Goal: Communication & Community: Answer question/provide support

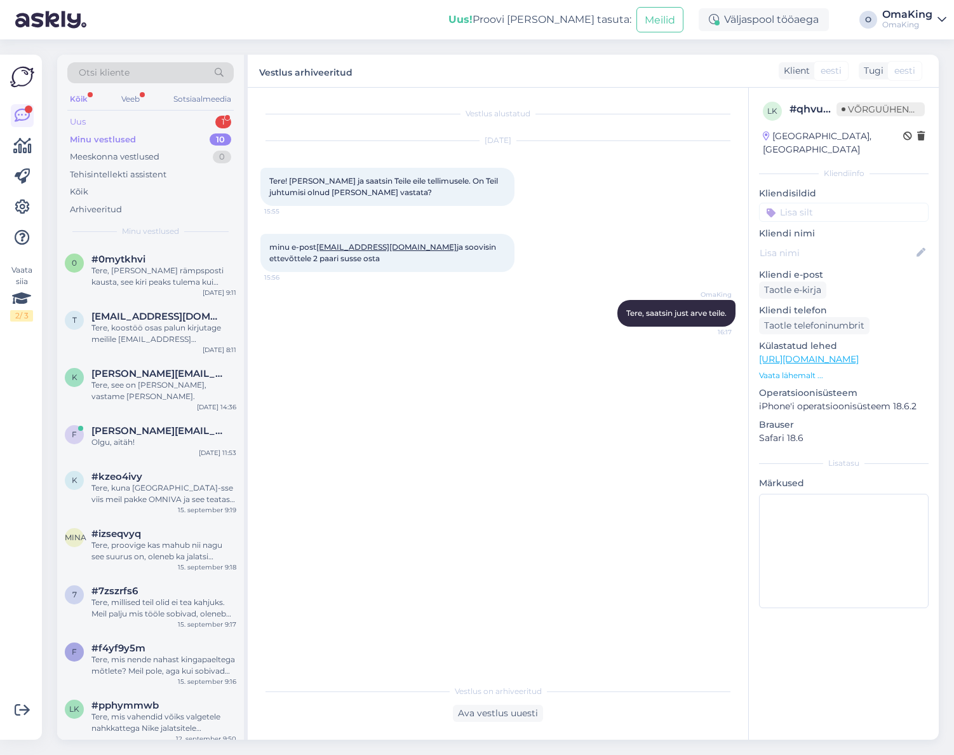
click at [83, 119] on font "Uus" at bounding box center [78, 121] width 16 height 10
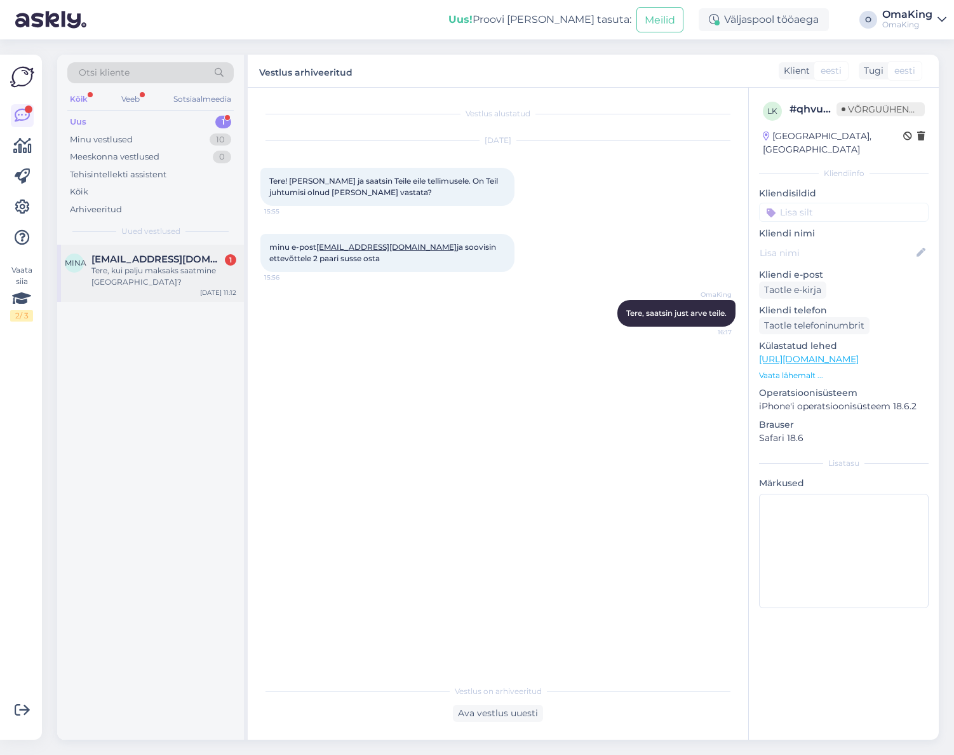
click at [115, 257] on font "[EMAIL_ADDRESS][DOMAIN_NAME]" at bounding box center [179, 259] width 175 height 12
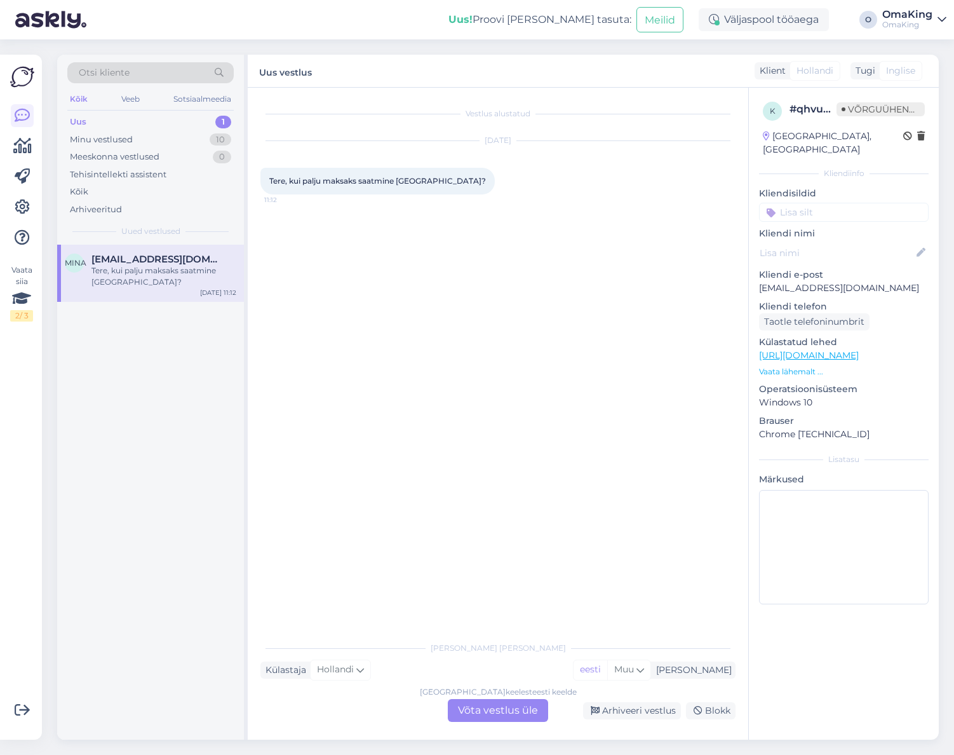
click at [480, 711] on font "Võta vestlus üle" at bounding box center [498, 710] width 80 height 12
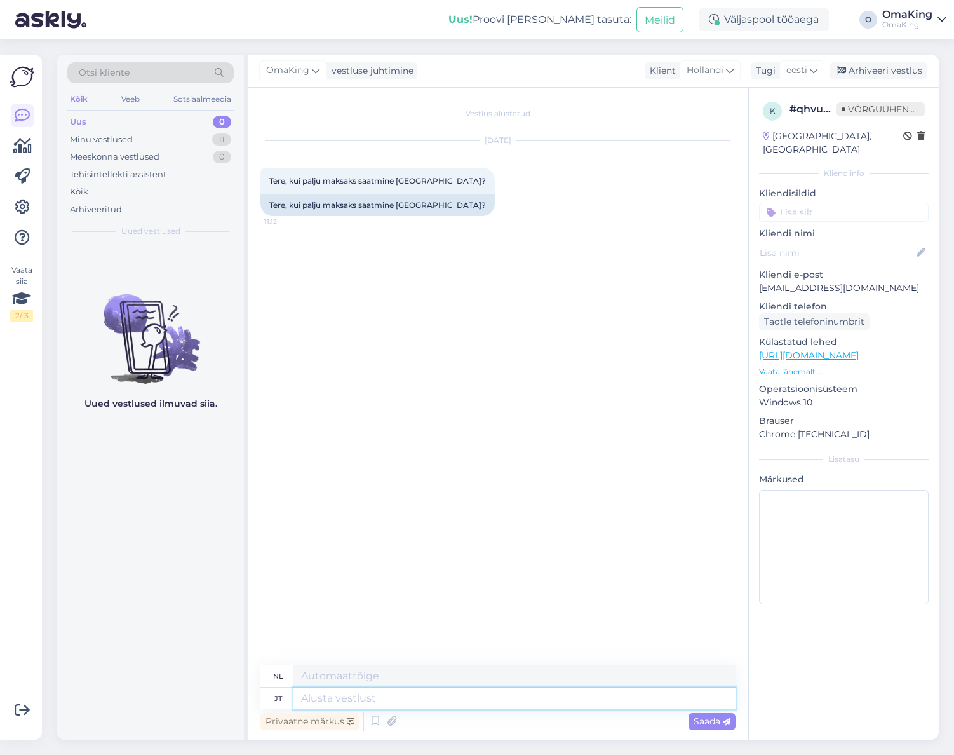
click at [391, 703] on textarea at bounding box center [515, 699] width 442 height 22
type textarea "Tere, k"
type textarea "Hallo,"
type textarea "Tere, kui"
type textarea "Hallo, als"
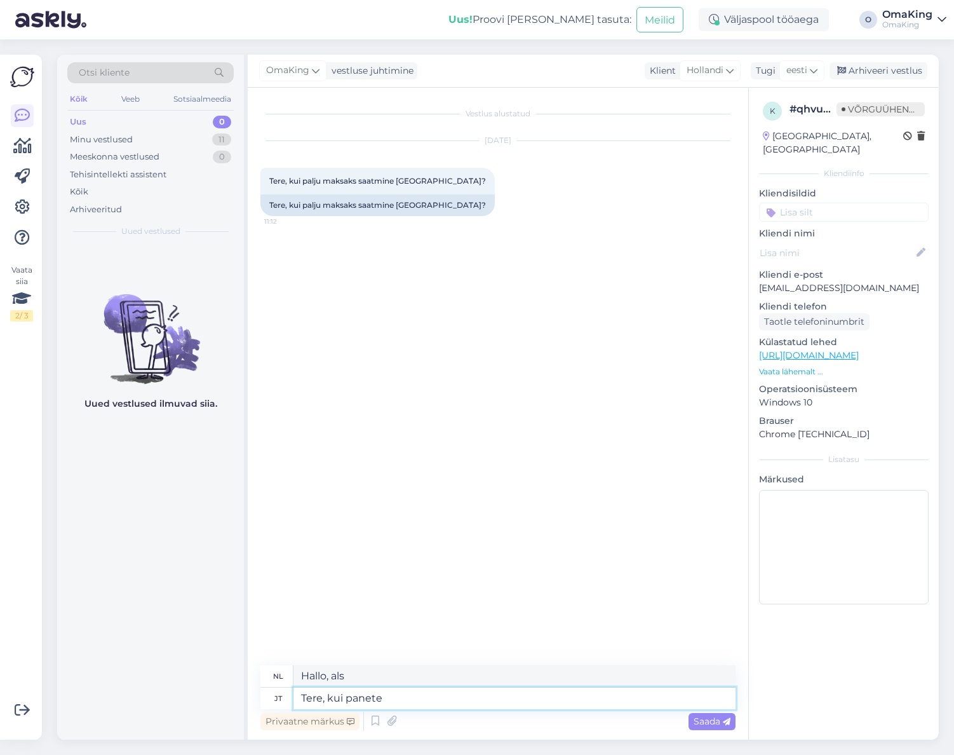
type textarea "Tere, kui panete"
type textarea "Hallo, als je"
type textarea "Tere, kui panete tooted"
type textarea "Hallo, wanneer u de producten plaatst"
type textarea "Tere, kui panete tooted ostukorsi"
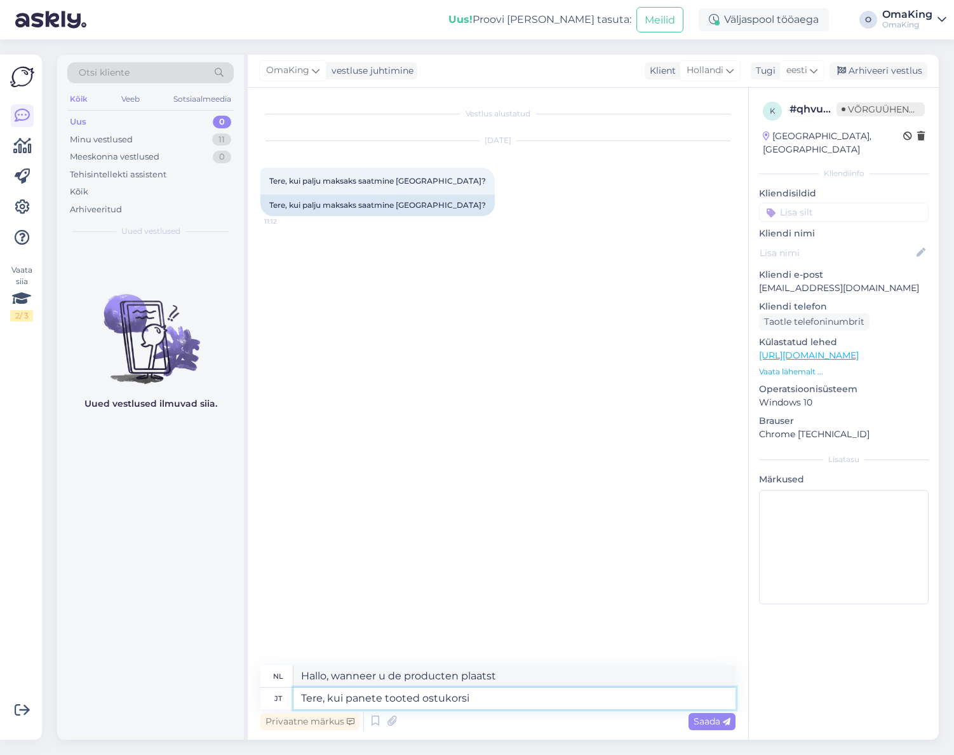
type textarea "Hallo, wanneer u producten aan uw winkelwagen toevoegt"
type textarea "Tere, kui panete tooted ostukorvi"
type textarea "Hallo, wanneer u producten aan de winkelwagen toevoegt"
type textarea "Tere, kui panete tooted ostukorvi ja"
type textarea "Hallo, wanneer u de producten aan het winkelwagentje toevoegt en"
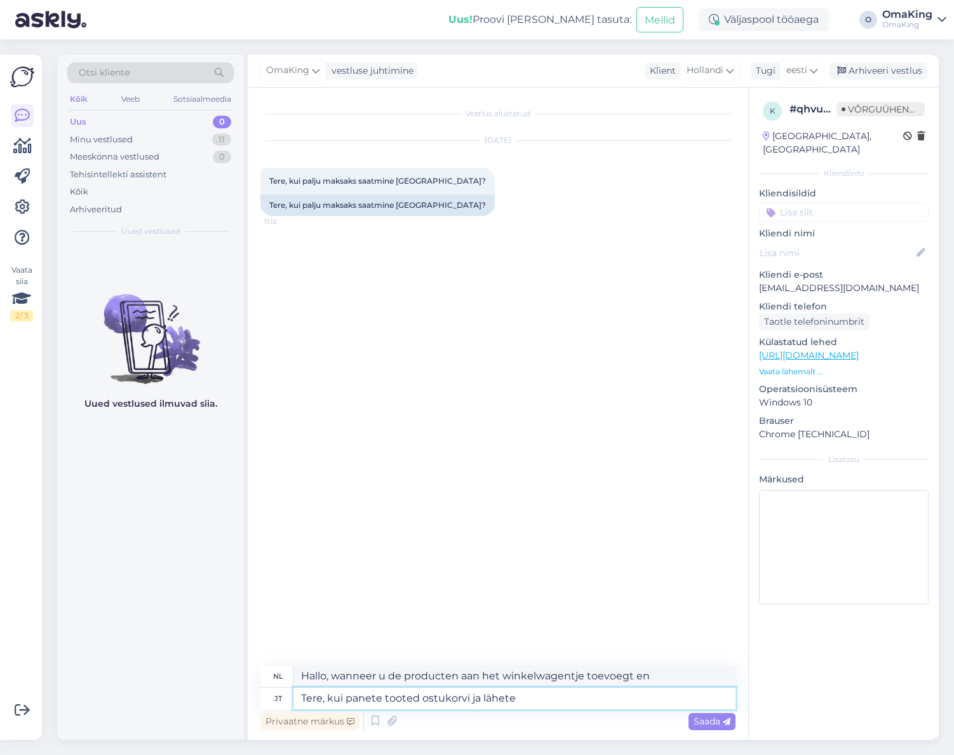
type textarea "Tere, kui panete tooted ostukorvi ja lähete m"
type textarea "Hallo, wanneer u de producten in het winkelwagentje legt en gaat"
type textarea "Tere, kui panete tooted ostukorvi ja lähete mine"
type textarea "Hallo, als je de producten in het winkelwagentje legt en naar [PERSON_NAME] gaat"
type textarea "Tere, kui panete tooted ostukorvi ja lähete"
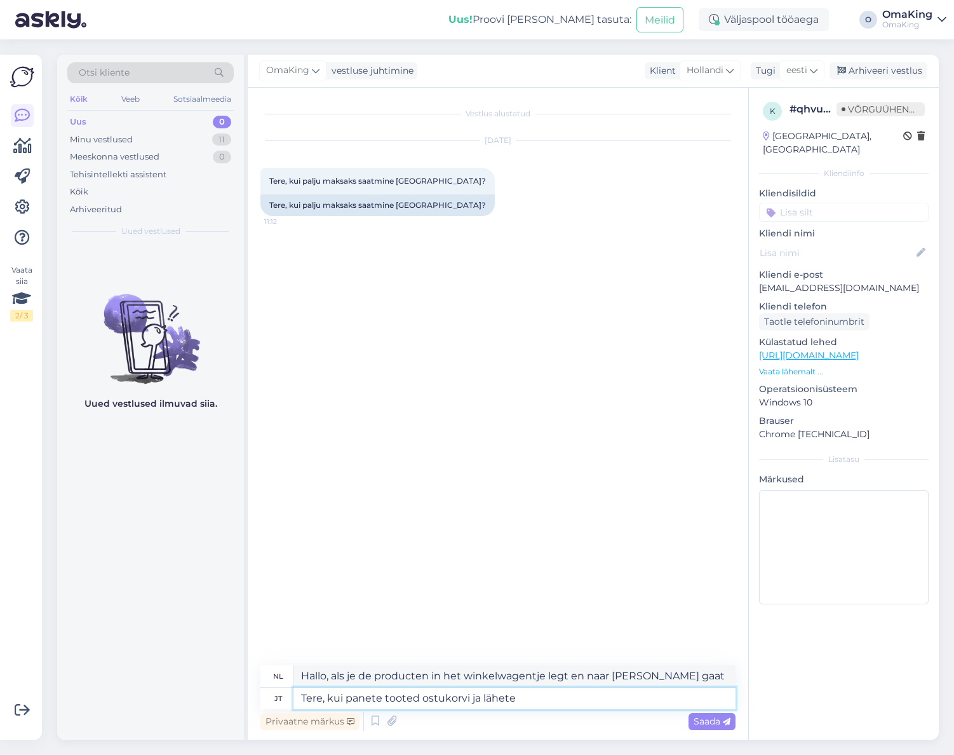
type textarea "Hallo, wanneer u de producten in het winkelwagentje legt en gaat"
type textarea "Tere, kui panete tooted ostukorvi ja lähete MINE"
type textarea "Hallo, wanneer u de producten in het winkelwagentje legt en naar GO gaat"
type textarea "Tere, kui panete tooted ostukorvi ja lähete MINE MAKSMA"
type textarea "Hallo, wanneer u de producten in het winkelwagentje plaatst en naar [GEOGRAPHIC…"
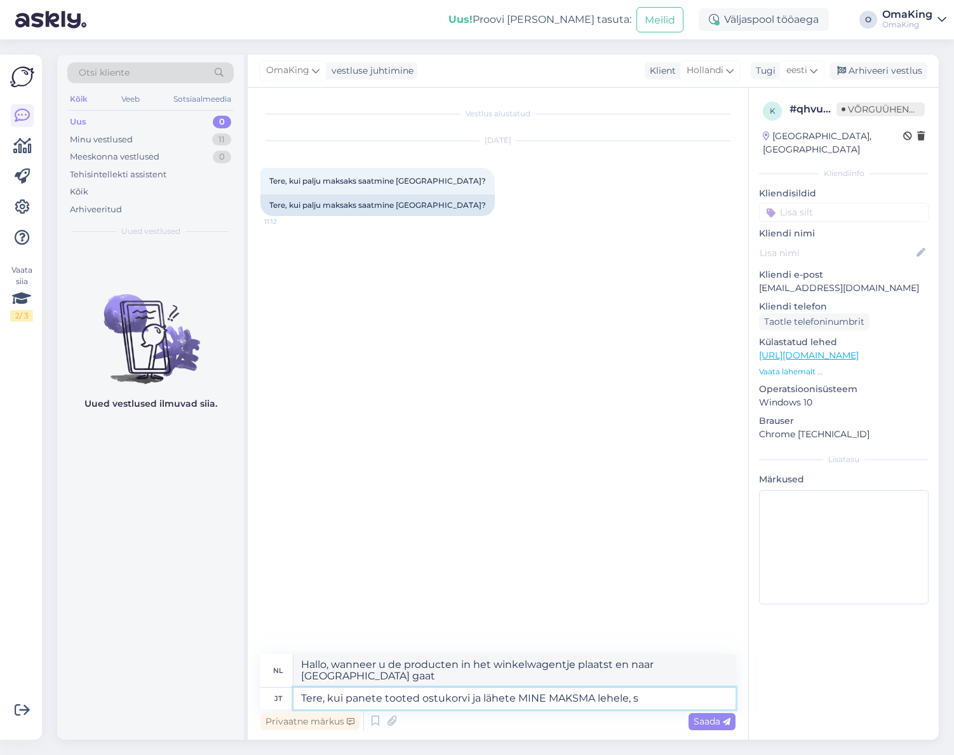
type textarea "Tere, kui panete tooted ostukorvi ja lähete MINE MAKSMA lehele, si"
type textarea "Hallo, wanneer u producten aan uw winkelwagen toevoegt en naar de pagina GA NAA…"
type textarea "Tere, kui panete tooted ostukorvi ja lähete MINE MAKSMA lehele, siis seal sa"
type textarea "Hallo, wanneer u de producten aan uw winkelwagen toevoegt en naar de pagina GA …"
type textarea "Tere, kui panete tooted ostukorvi ja lähete MINE MAKSMA lehele, siis seal saate…"
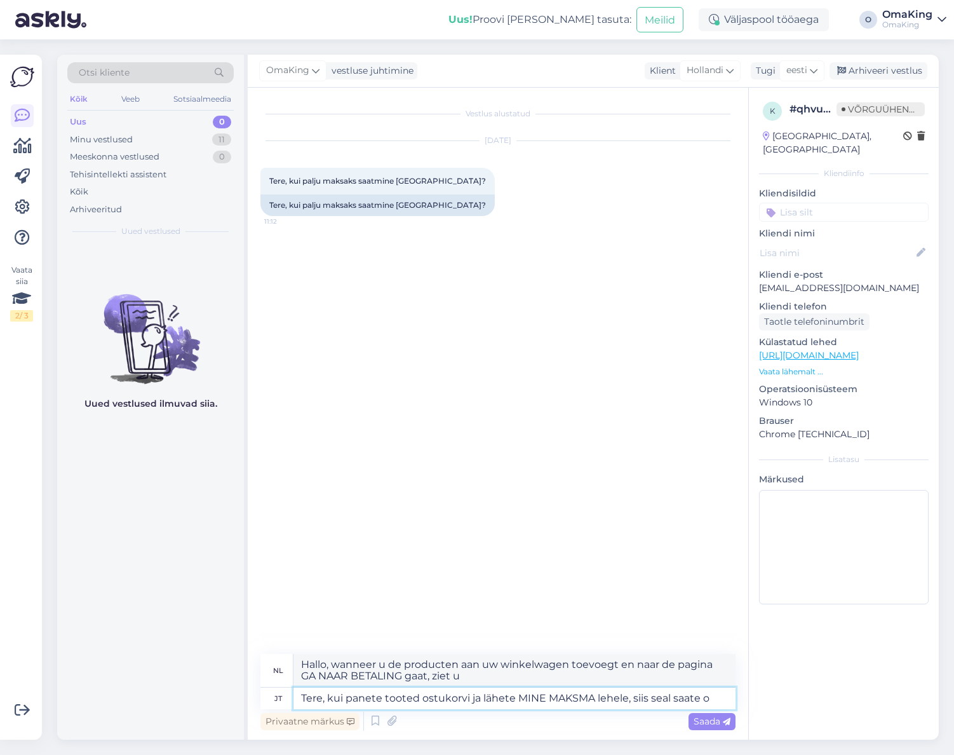
type textarea "Hallo, als u de producten aan uw winkelwagen toevoegt en naar de pagina GA NAAR…"
type textarea "Tere, kui panete tooted ostukorvi ja lähete MINE MAKSMA lehele, siis seal saate…"
type textarea "Hallo, als u de producten aan uw winkelwagen toevoegt en naar de pagina GA NAAR…"
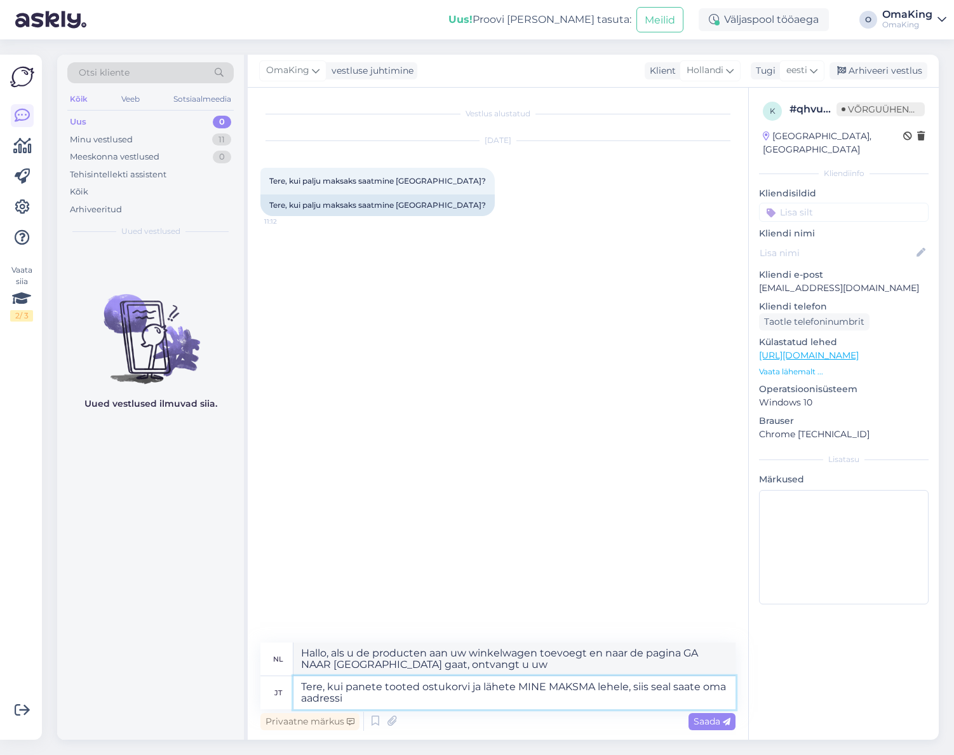
type textarea "Tere, kui panete tooted ostukorvi ja lähete MINE MAKSMA lehele, siis seal saate…"
type textarea "Hallo, wanneer u de producten aan uw winkelwagen toevoegt en naar de pagina GA …"
type textarea "Tere, kui panete tooted ostukorvi ja lähete MINE MAKSMA lehele, siis seal saate…"
type textarea "Hallo, wanneer u de producten aan uw winkelwagen toevoegt en naar de pagina GA …"
type textarea "Tere, kui panete tooted ostukorvi ja lähete MINE MAKSMA lehele, siis seal saate…"
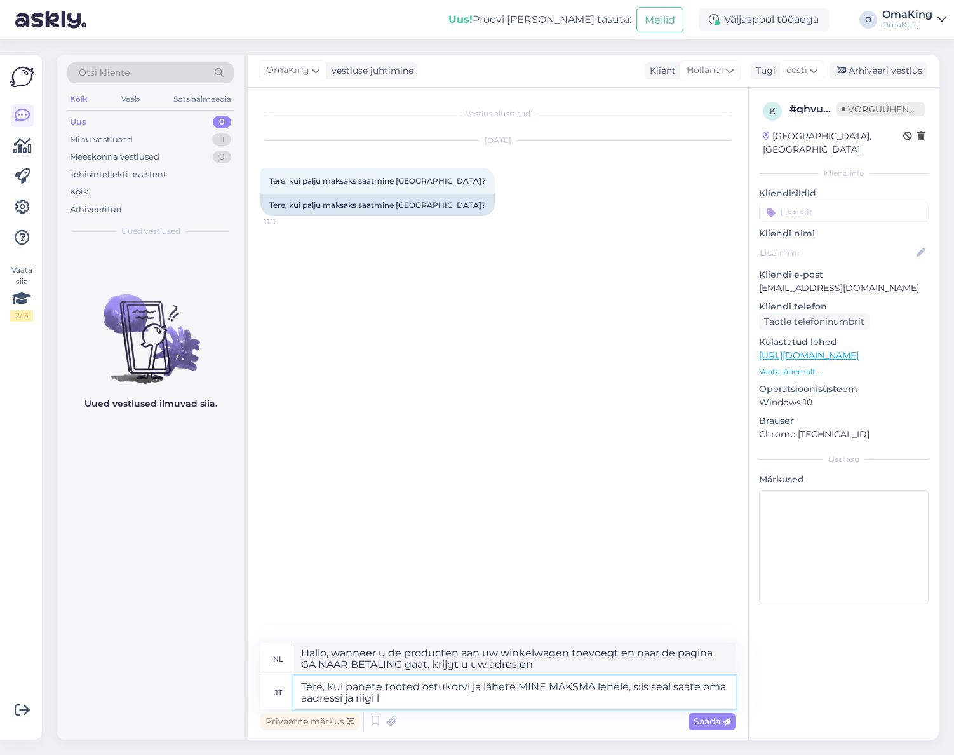
type textarea "Hallo, wanneer u producten aan uw winkelwagen toevoegt en naar de pagina GA NAA…"
type textarea "Tere, kui panete tooted ostukorvi ja lähete MINE MAKSMA lehele, siis seal saate…"
type textarea "Hallo, wanneer u producten aan uw winkelwagen toevoegt en naar de pagina GA NAA…"
type textarea "Tere, kui panete tooted ostukorvi ja lähete MINE MAKSMA lehele, siis seal saate…"
type textarea "Hallo, wanneer u producten aan uw winkelwagen toevoegt en naar de pagina GA NAA…"
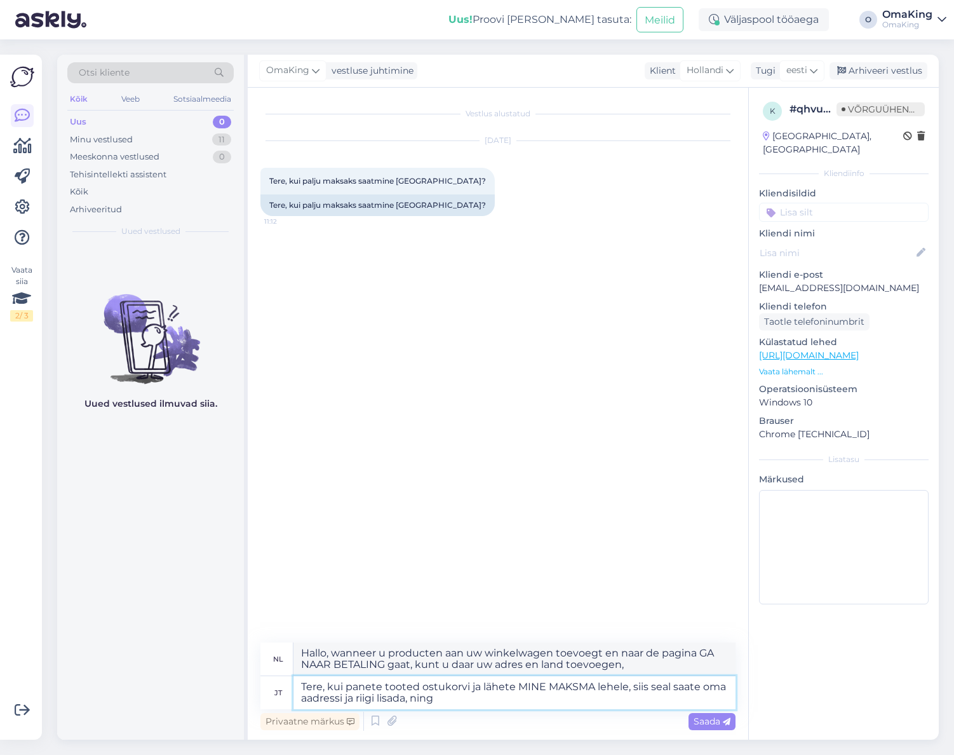
type textarea "Tere, kui panete tooted ostukorvi ja lähete MINE MAKSMA lehele, siis seal saate…"
type textarea "Hallo, wanneer u producten aan uw winkelwagen toevoegt en naar de pagina GA NAA…"
type textarea "Tere, kui panete tooted ostukorvi ja lähete MINE MAKSMA lehele, siis seal saate…"
type textarea "Hallo, wanneer u producten aan uw winkelwagen toevoegt en naar de pagina GA NAA…"
type textarea "Tere, kui panete tooted ostukorvi ja lähete MINE MAKSMA lehele, siis seal saate…"
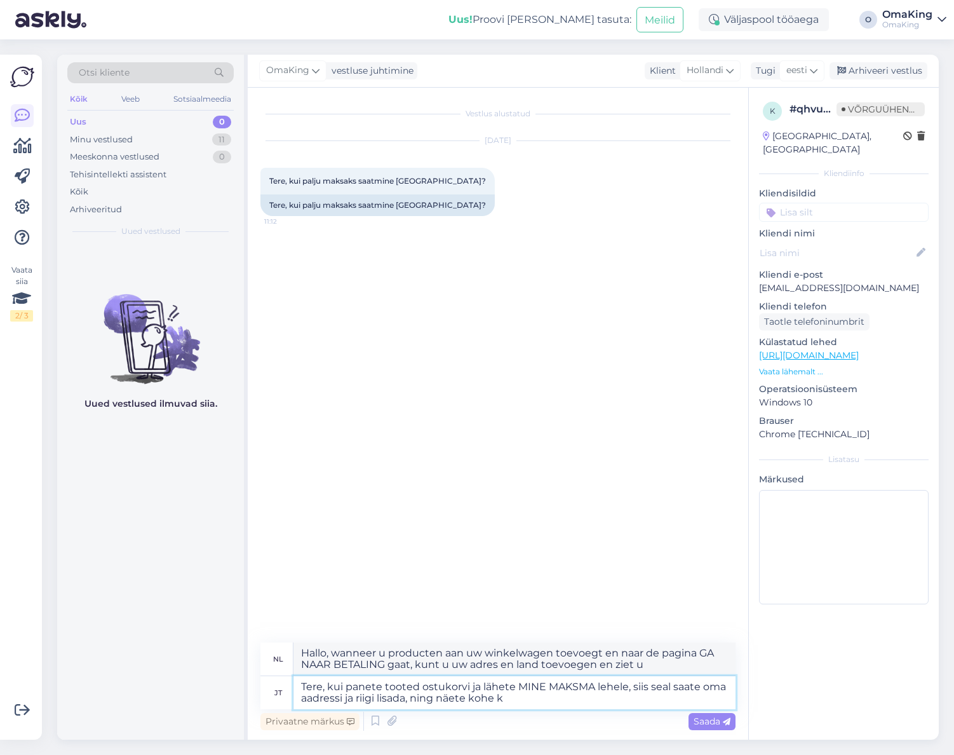
type textarea "Hallo, wanneer u de producten aan uw winkelwagen toevoegt en naar de pagina GA …"
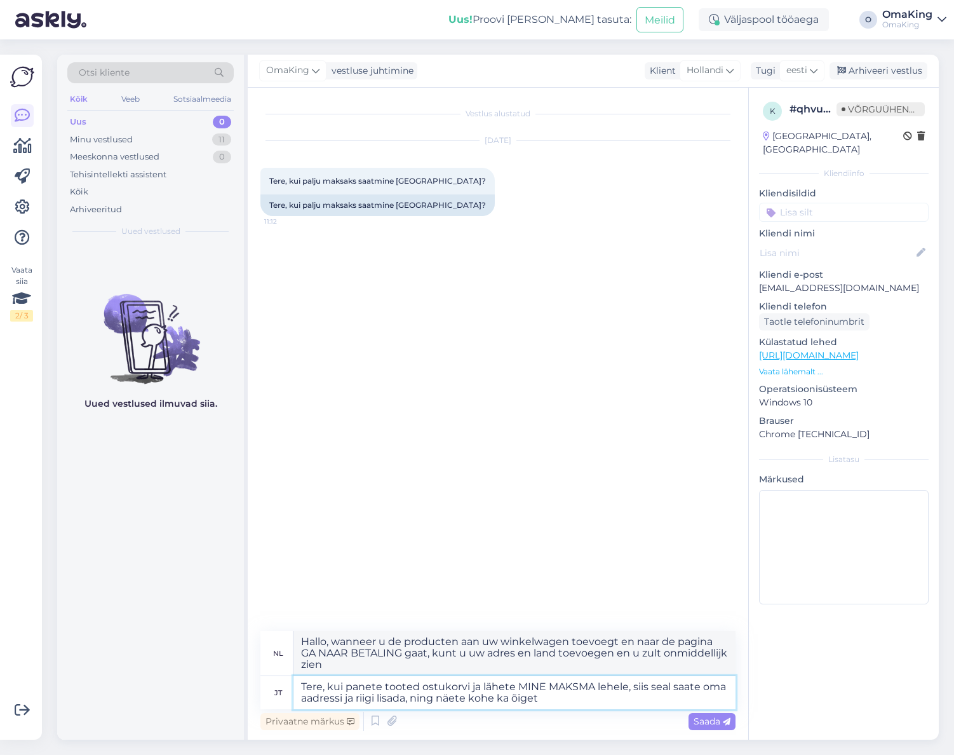
type textarea "Tere, kui panete tooted ostukorvi ja lähete MINE MAKSMA lehele, siis seal saate…"
type textarea "Hallo, wanneer u de producten aan uw winkelwagen toevoegt en naar de pagina GA …"
type textarea "Tere, kui panete tooted ostukorvi ja lähete MINE MAKSMA lehele, siis seal saate…"
type textarea "Hallo, wanneer u de producten aan uw winkelwagen toevoegt en naar de pagina DOO…"
type textarea "Tere, kui panete tooted ostukorvi ja lähete MINE MAKSMA lehele, siis seal saate…"
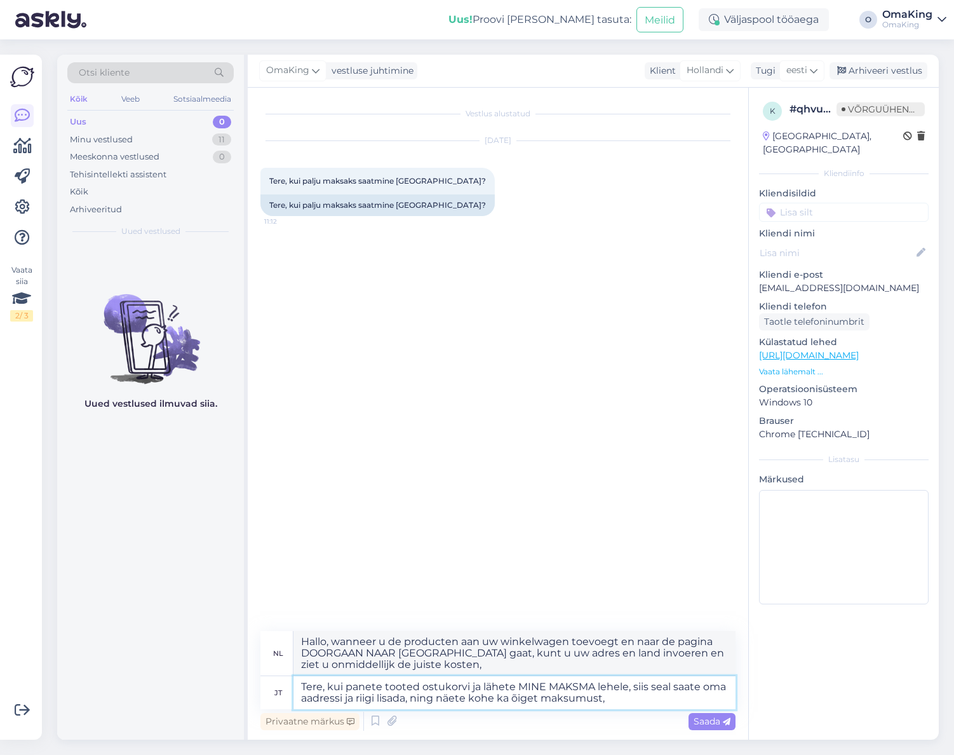
type textarea "Hallo, als u de producten aan uw winkelwagen toevoegt en naar de pagina GA NAAR…"
type textarea "Tere, kui panete tooted ostukorvi ja lähete MINE MAKSMA lehele, siis seal saate…"
type textarea "Hallo, wanneer u de producten aan uw winkelwagen toevoegt en naar de pagina DOO…"
type textarea "Tere, kui panete tooted ostukorvi ja lähete MINE MAKSMA lehele, siis seal saate…"
type textarea "Hallo, wanneer u producten aan uw winkelwagen toevoegt en naar de pagina GA NAA…"
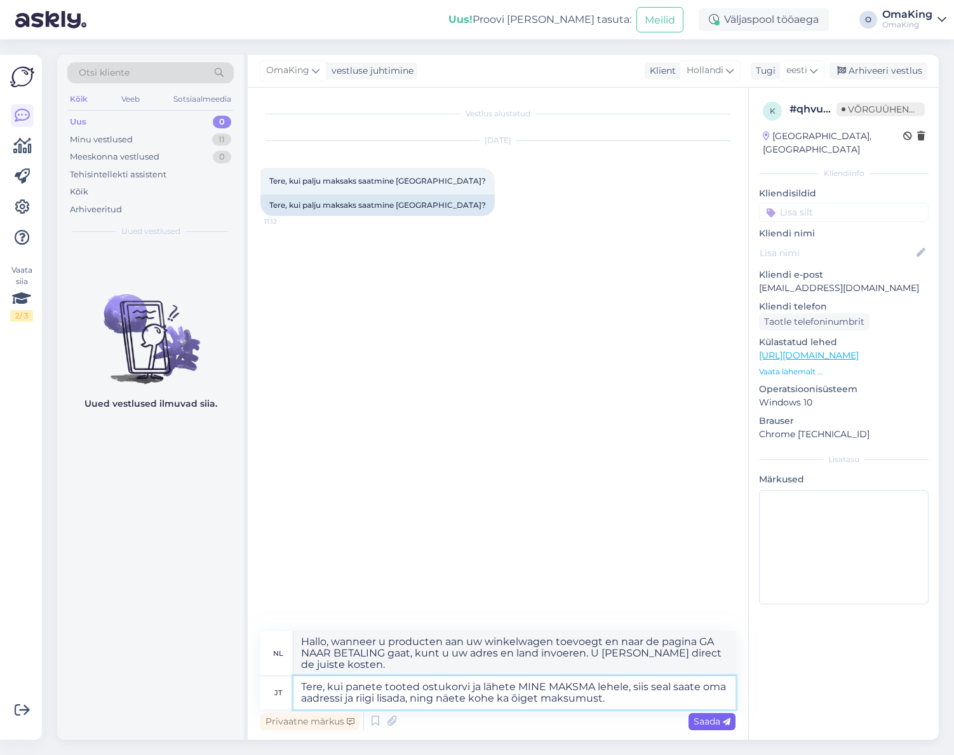
type textarea "Tere, kui panete tooted ostukorvi ja lähete MINE MAKSMA lehele, siis seal saate…"
click at [701, 717] on font "Saada" at bounding box center [707, 720] width 27 height 11
